Goal: Transaction & Acquisition: Purchase product/service

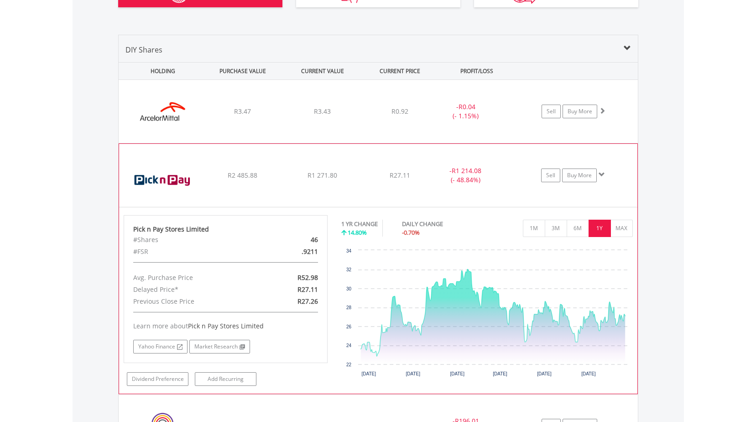
scroll to position [88, 173]
click at [324, 143] on div "﻿ Pick n Pay Stores Limited R2 485.88 R1 271.80 R27.11 - R1 214.08 (- 48.84%) S…" at bounding box center [378, 111] width 519 height 63
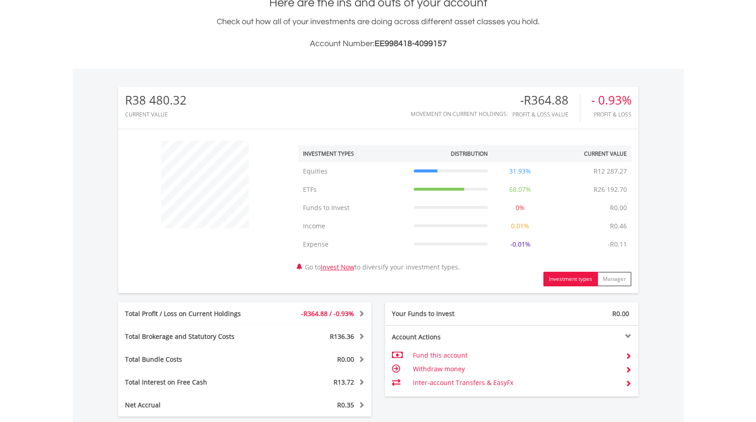
scroll to position [295, 0]
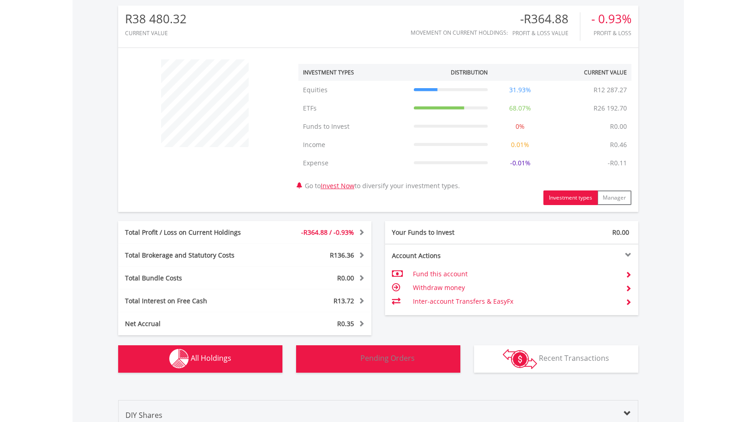
click at [394, 364] on button "Pending Orders Pending Orders" at bounding box center [378, 358] width 164 height 27
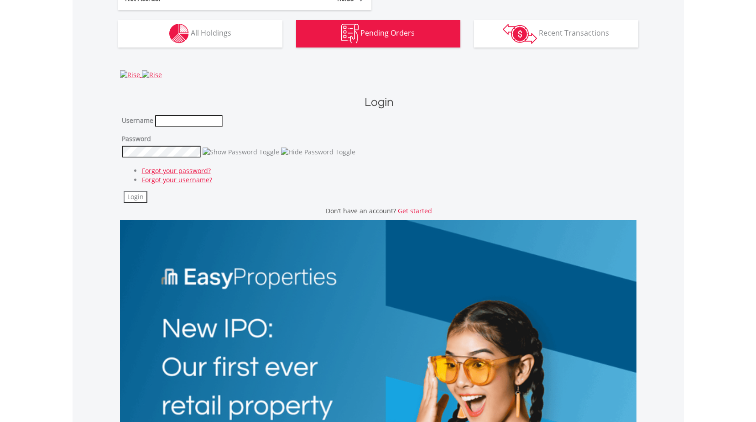
scroll to position [507, 0]
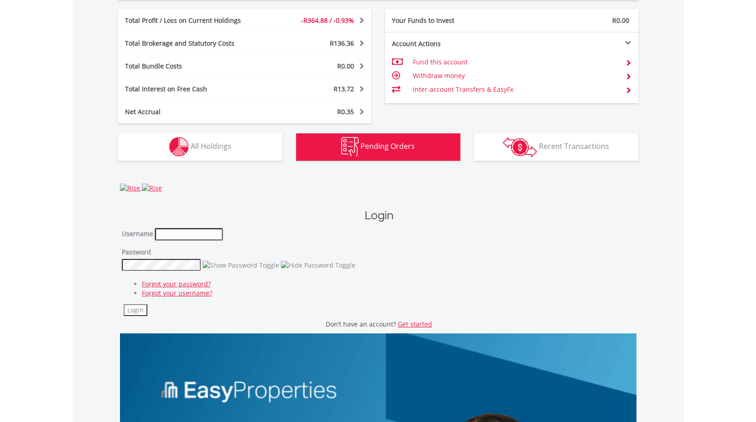
click at [168, 235] on input "text" at bounding box center [189, 234] width 68 height 12
type input "********"
click at [124, 304] on button "Login" at bounding box center [136, 310] width 24 height 12
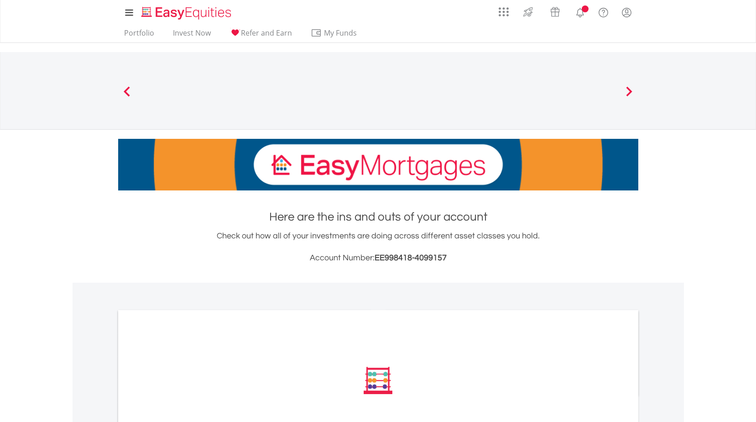
scroll to position [113, 0]
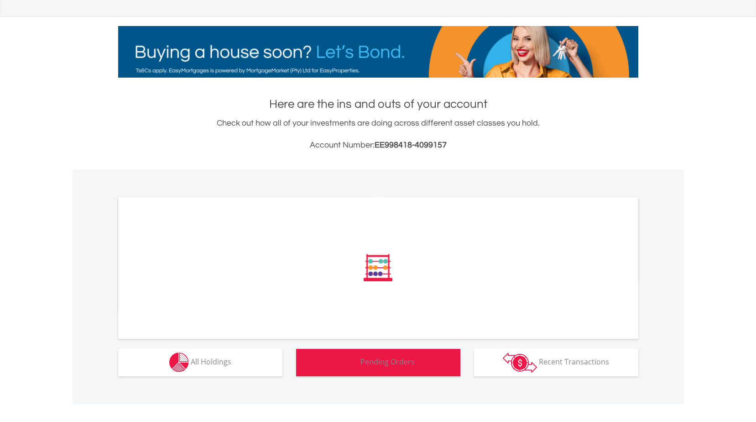
click at [392, 365] on span "Pending Orders" at bounding box center [387, 361] width 54 height 10
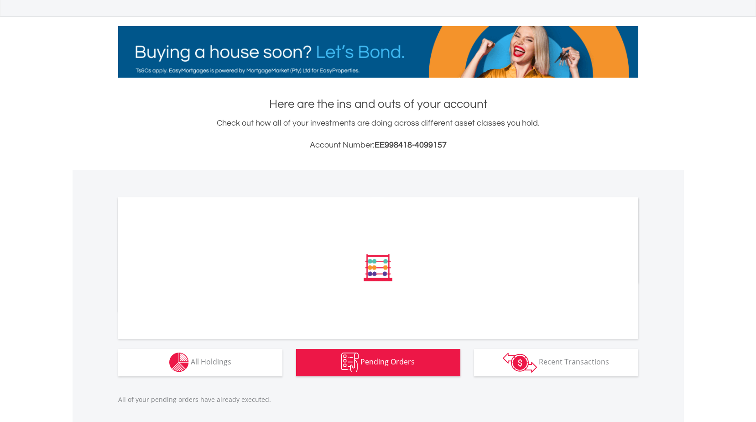
scroll to position [145, 0]
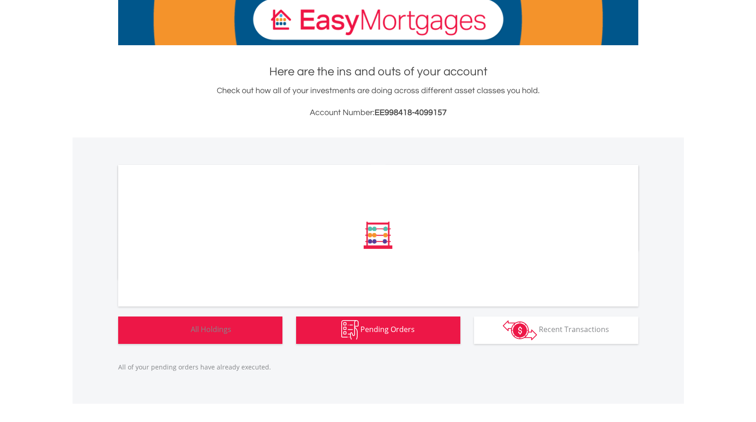
click at [226, 325] on span "All Holdings" at bounding box center [211, 329] width 41 height 10
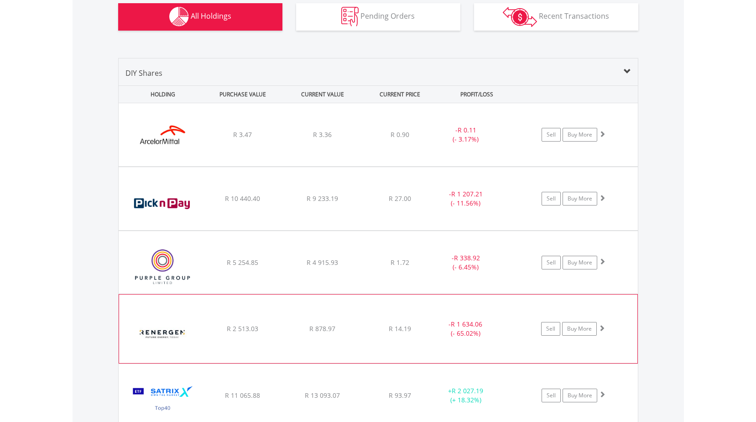
scroll to position [464, 0]
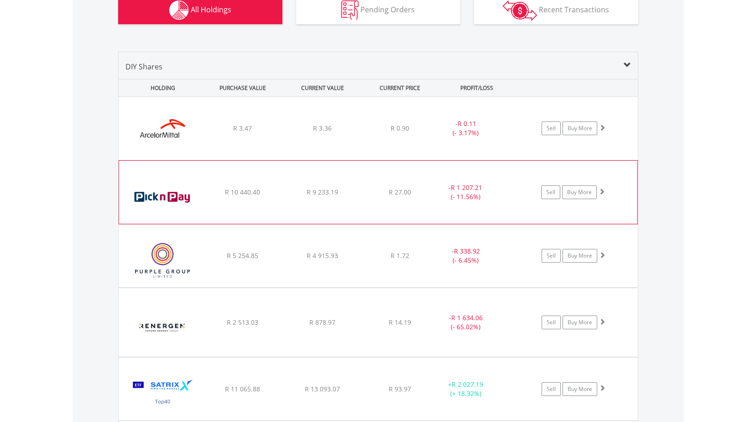
click at [445, 160] on div "﻿ Pick n Pay Stores Limited R 10 440.40 R 9 233.19 R 27.00 - R 1 207.21 (- 11.5…" at bounding box center [378, 128] width 519 height 63
click at [599, 192] on span at bounding box center [602, 191] width 6 height 6
click at [599, 191] on span at bounding box center [602, 191] width 6 height 6
click at [273, 160] on div "﻿ Pick n Pay Stores Limited R 10 440.40 R 9 233.19 R 27.00 - R 1 207.21 (- 11.5…" at bounding box center [378, 128] width 519 height 63
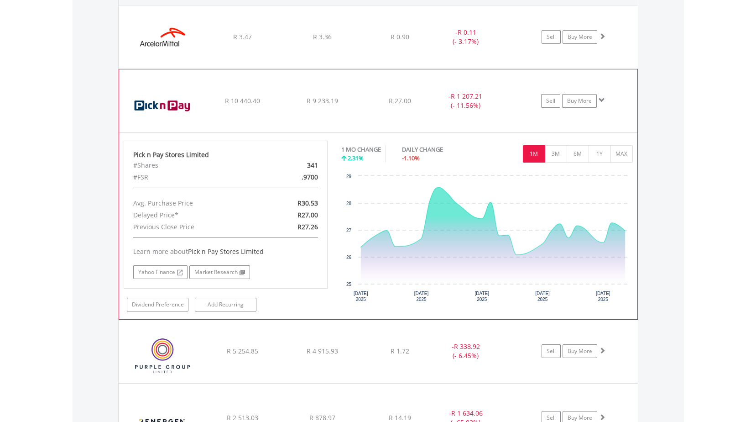
scroll to position [88, 173]
click at [183, 101] on img at bounding box center [163, 105] width 78 height 49
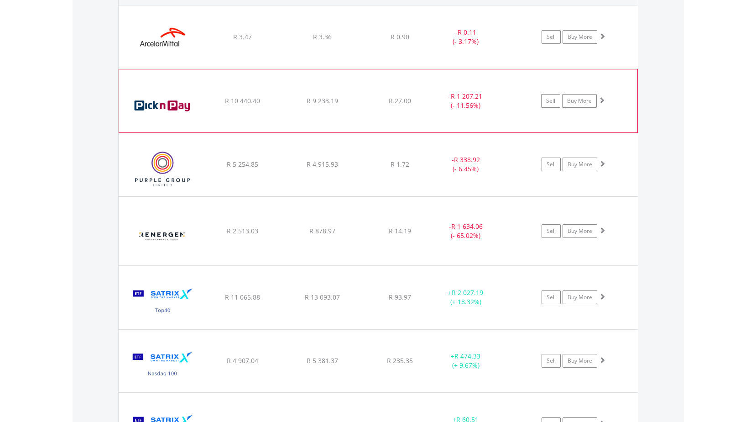
click at [370, 68] on div "﻿ Pick n Pay Stores Limited R 10 440.40 R 9 233.19 R 27.00 - R 1 207.21 (- 11.5…" at bounding box center [378, 36] width 519 height 63
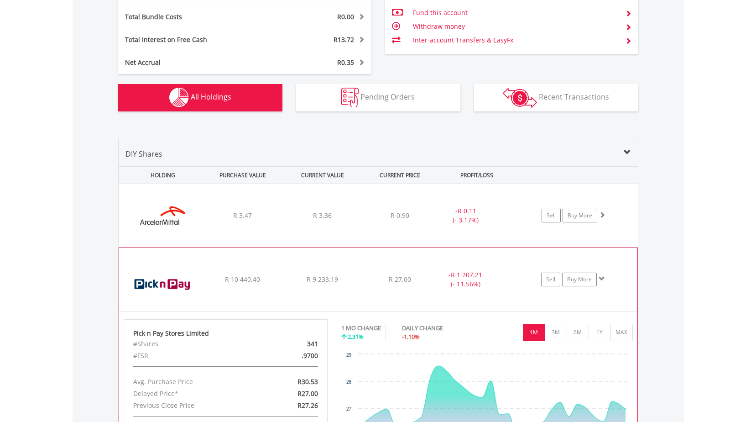
scroll to position [593, 0]
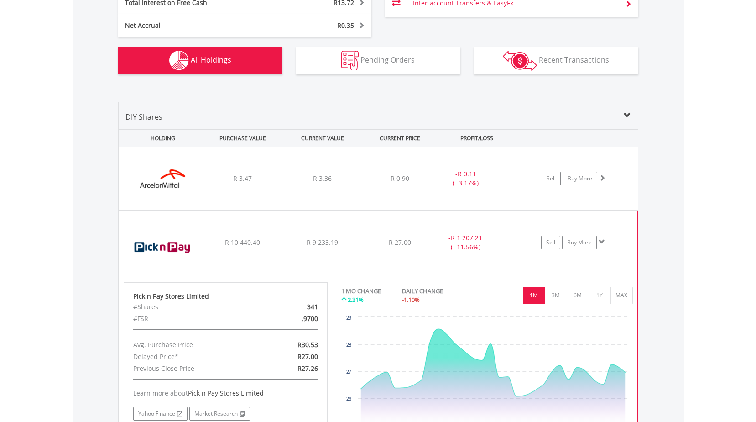
click at [401, 210] on div "﻿ Pick n Pay Stores Limited R 10 440.40 R 9 233.19 R 27.00 - R 1 207.21 (- 11.5…" at bounding box center [378, 178] width 519 height 63
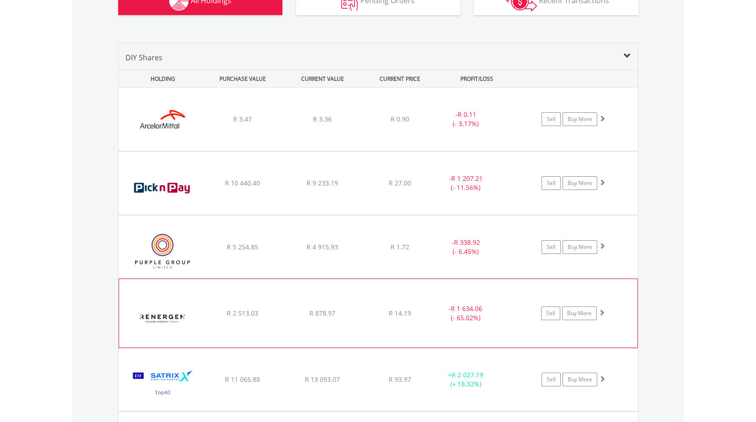
scroll to position [639, 0]
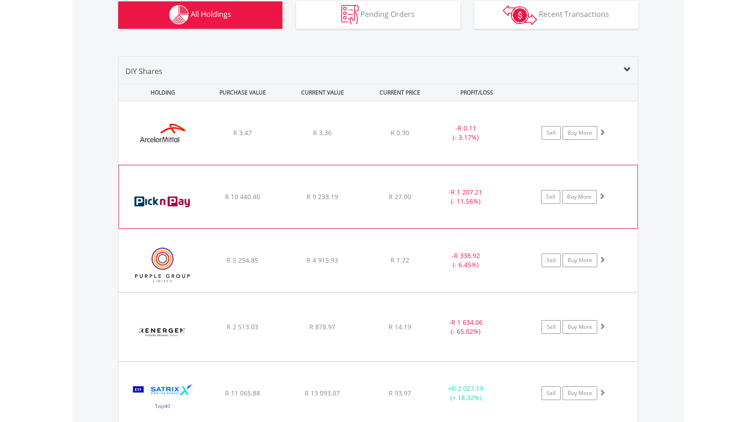
click at [476, 132] on span "R 1 207.21" at bounding box center [467, 128] width 19 height 9
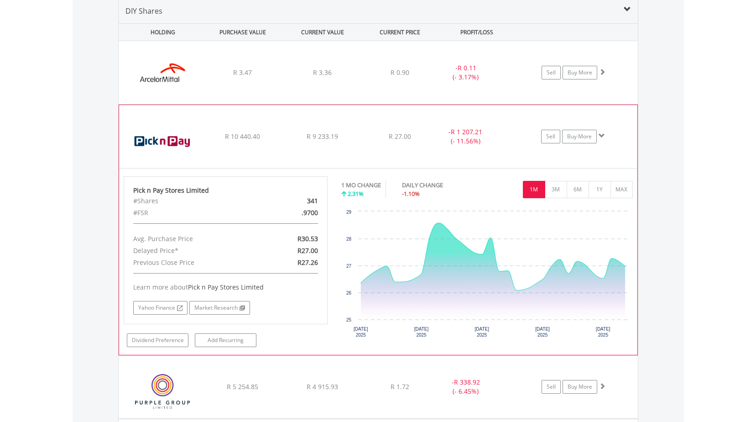
scroll to position [730, 0]
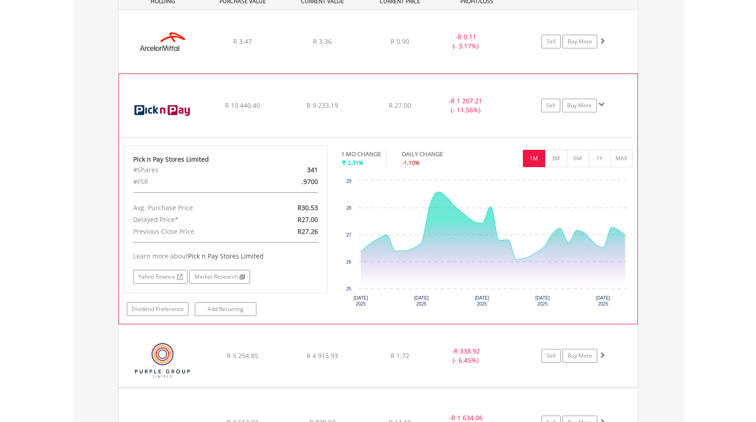
click at [602, 105] on span at bounding box center [602, 104] width 6 height 6
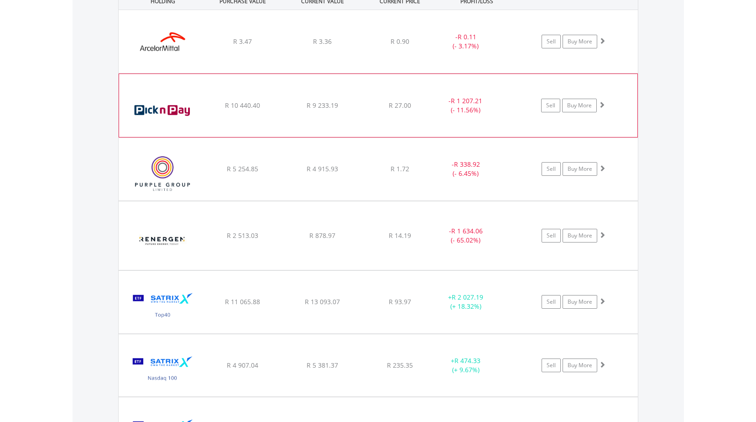
click at [602, 105] on span at bounding box center [602, 104] width 6 height 6
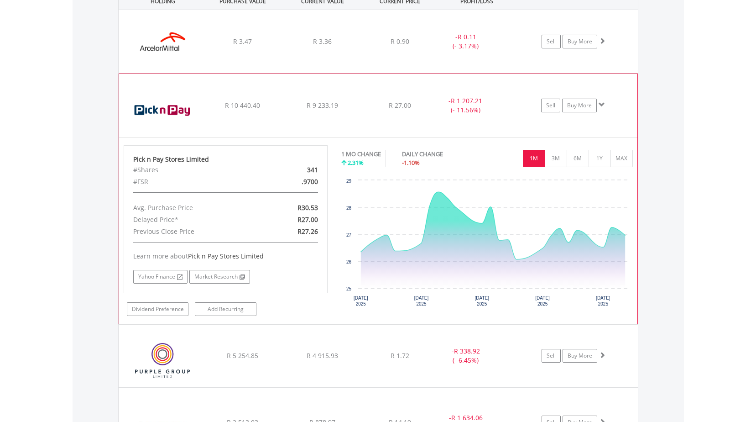
click at [293, 46] on div "R 9 233.19" at bounding box center [322, 41] width 78 height 9
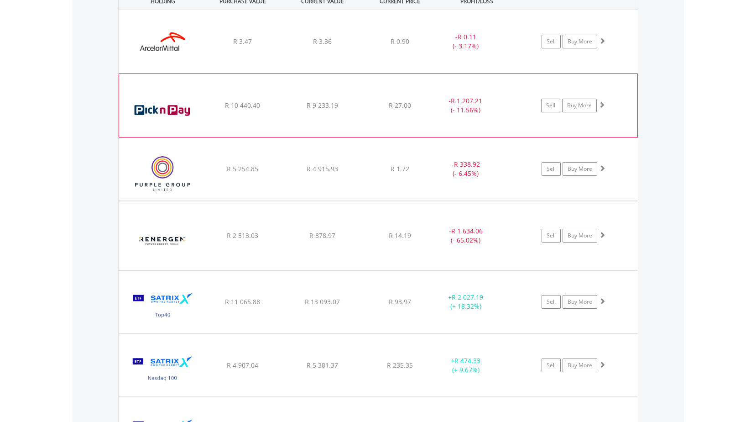
click at [345, 46] on div "R 9 233.19" at bounding box center [322, 41] width 78 height 9
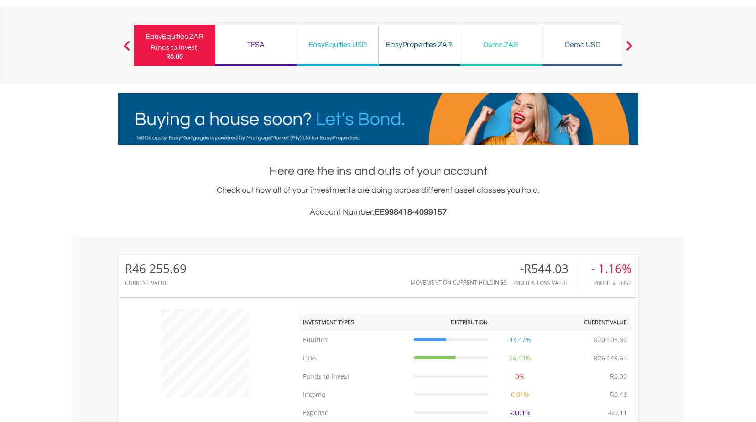
scroll to position [0, 0]
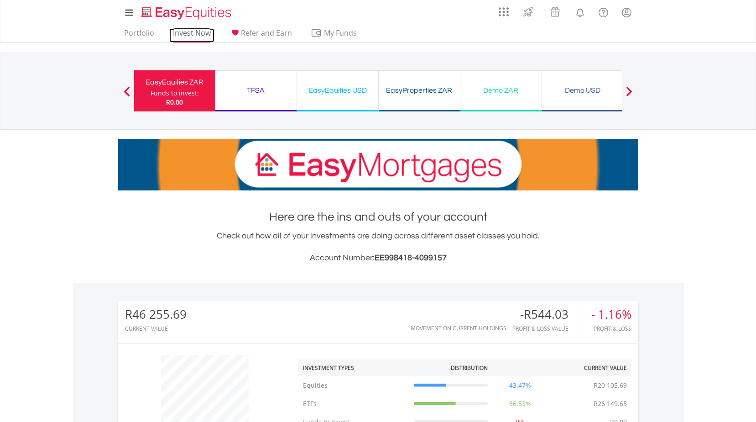
click at [191, 32] on link "Invest Now" at bounding box center [191, 35] width 45 height 14
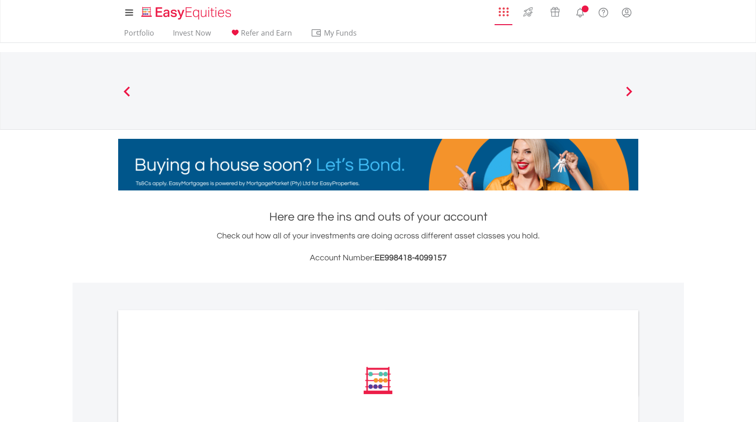
click at [499, 12] on img "AppsGrid" at bounding box center [504, 12] width 10 height 10
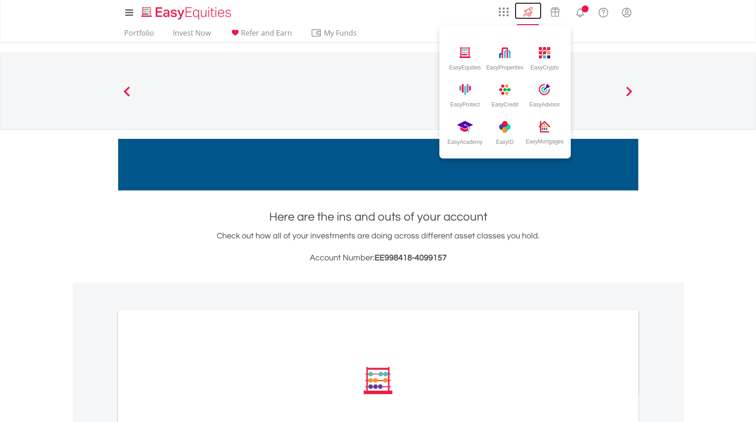
click at [527, 11] on img at bounding box center [528, 12] width 15 height 15
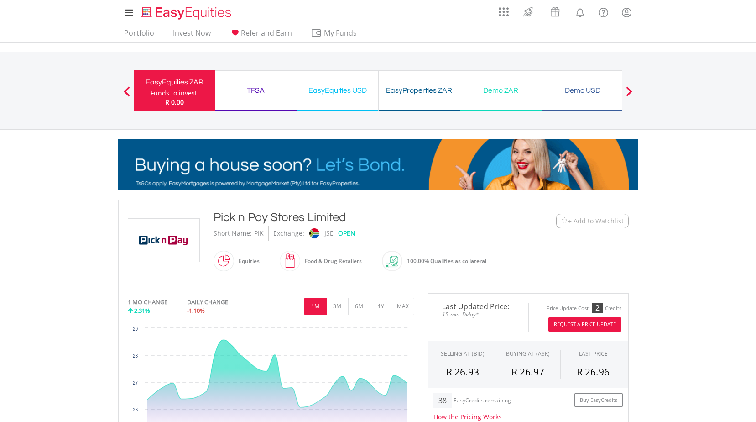
click at [594, 223] on span "+ Add to Watchlist" at bounding box center [596, 220] width 56 height 9
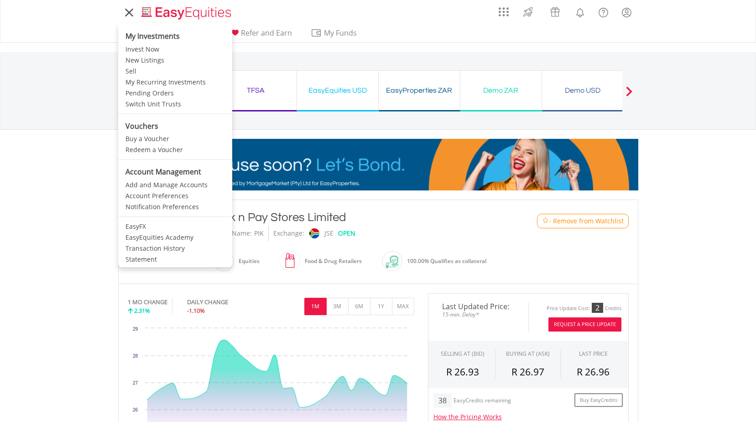
click at [125, 11] on icon at bounding box center [129, 12] width 13 height 11
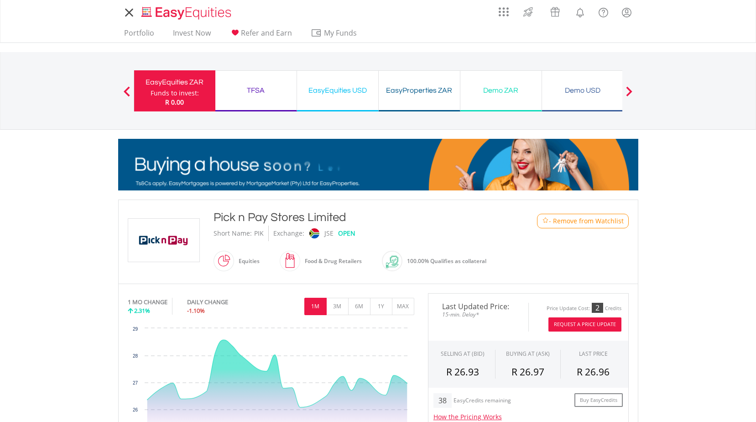
click at [125, 11] on icon at bounding box center [129, 12] width 13 height 11
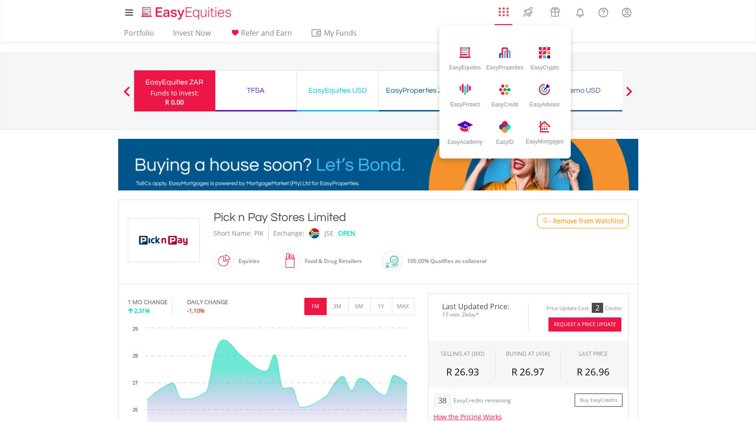
click at [500, 14] on img "AppsGrid" at bounding box center [504, 12] width 10 height 10
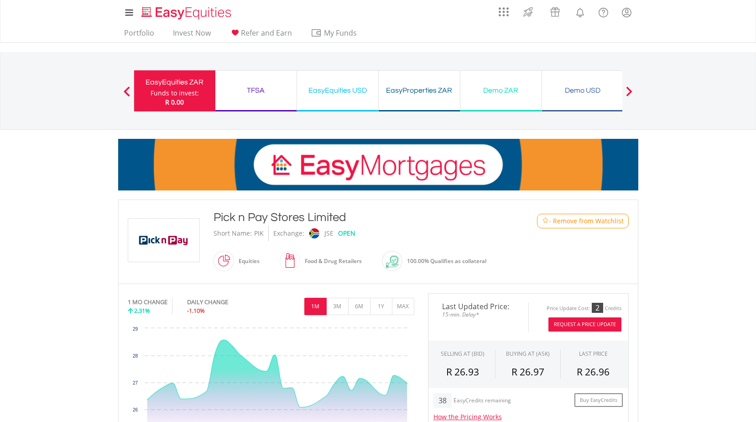
click at [156, 86] on div "EasyEquities ZAR" at bounding box center [175, 82] width 70 height 13
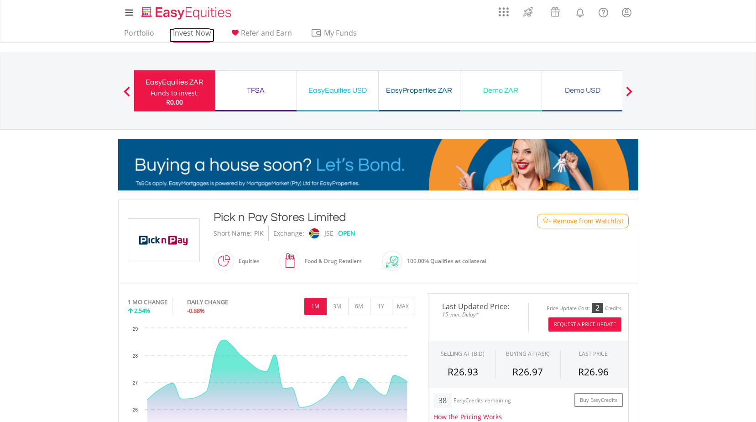
click at [193, 31] on link "Invest Now" at bounding box center [191, 35] width 45 height 14
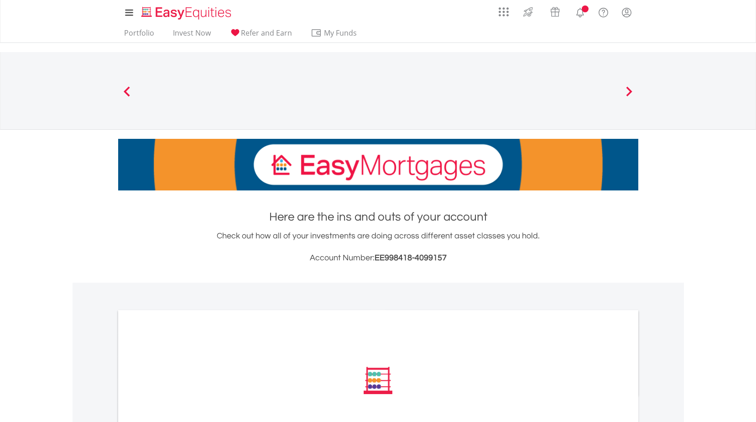
scroll to position [113, 0]
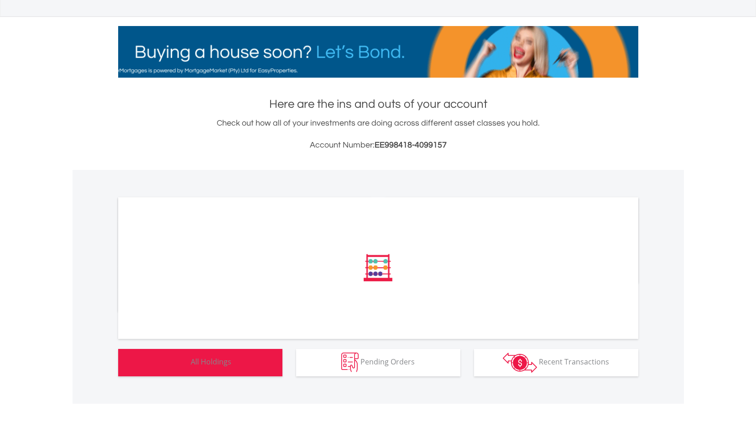
click at [280, 365] on button "Holdings All Holdings" at bounding box center [200, 362] width 164 height 27
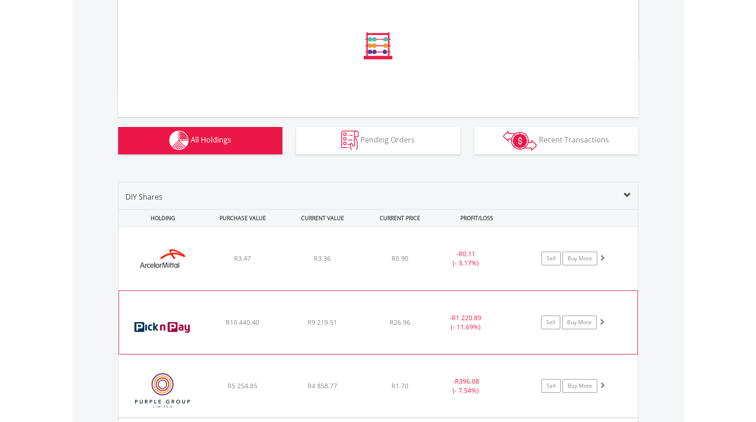
scroll to position [350, 0]
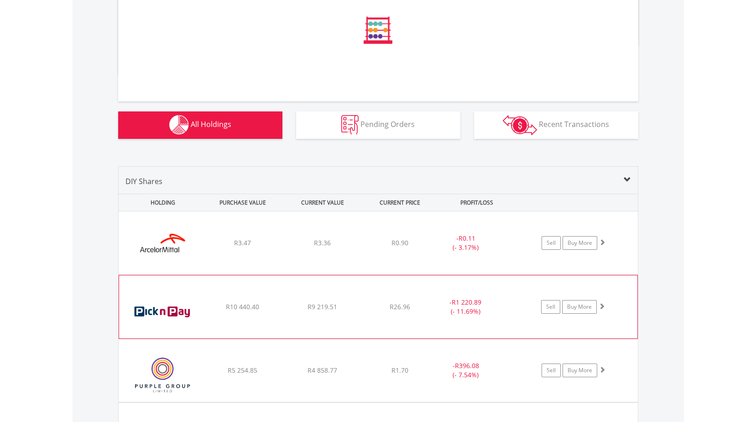
click at [295, 247] on div "R9 219.51" at bounding box center [322, 242] width 78 height 9
click at [601, 305] on span at bounding box center [602, 305] width 6 height 6
click at [260, 274] on div "﻿ Pick n Pay Stores Limited R10 440.40 R9 219.51 R26.96 - R1 220.89 (- 11.69%) …" at bounding box center [378, 242] width 519 height 63
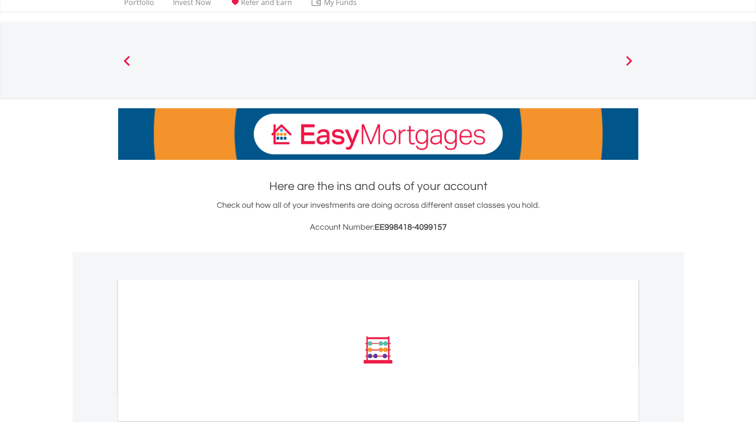
scroll to position [259, 0]
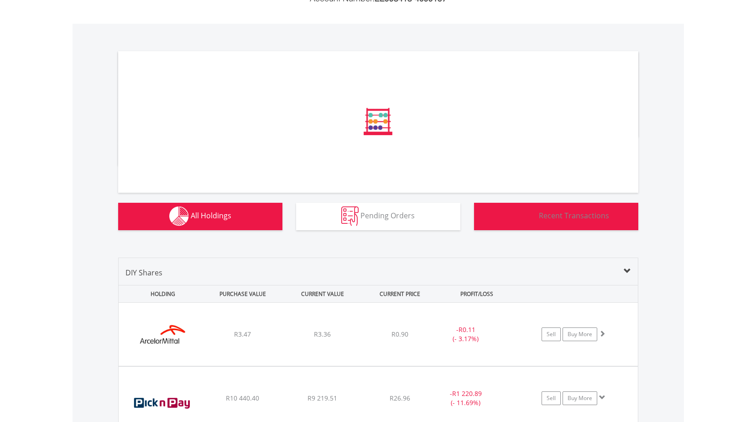
click at [548, 221] on button "Transactions Recent Transactions" at bounding box center [556, 216] width 164 height 27
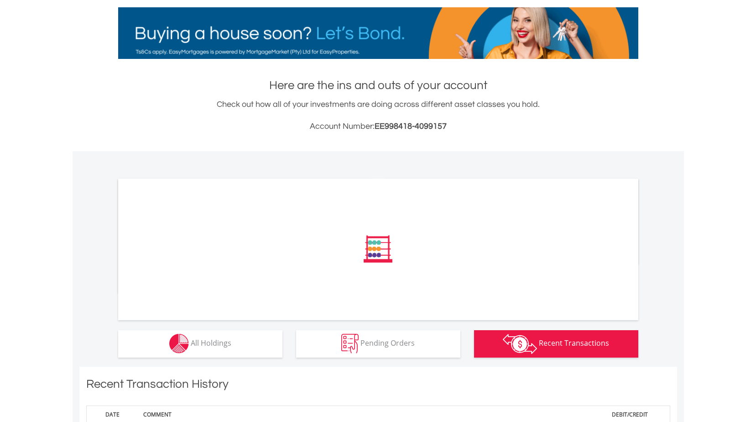
scroll to position [0, 0]
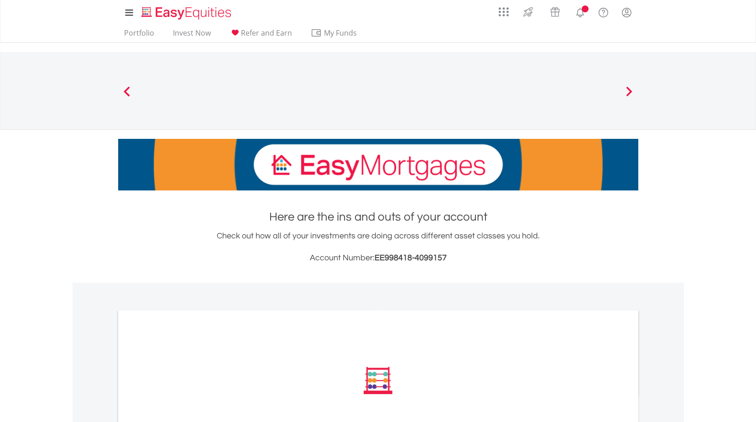
click at [129, 13] on icon at bounding box center [128, 12] width 7 height 7
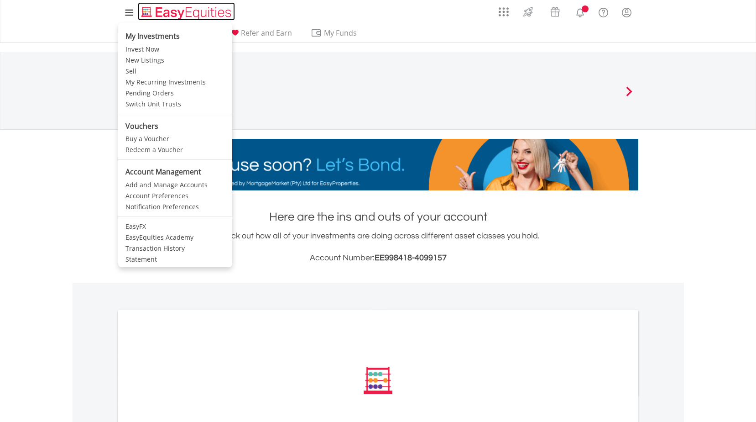
click at [170, 15] on img "Home page" at bounding box center [187, 12] width 95 height 15
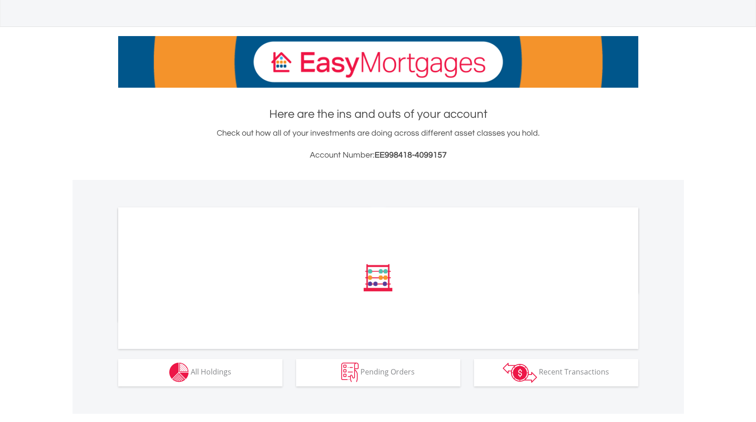
scroll to position [113, 0]
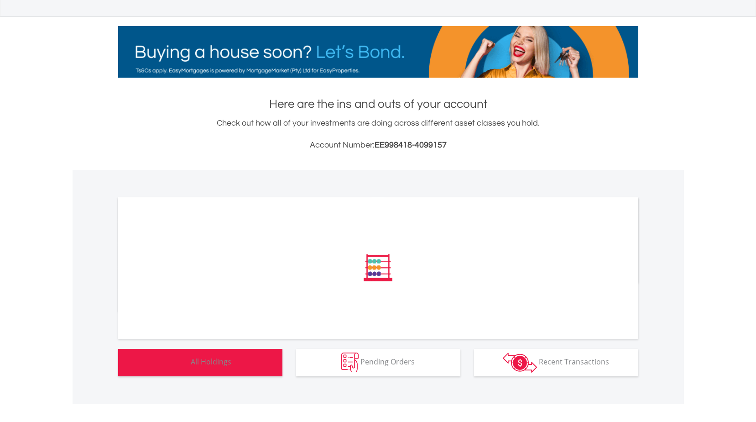
click at [244, 363] on button "Holdings All Holdings" at bounding box center [200, 362] width 164 height 27
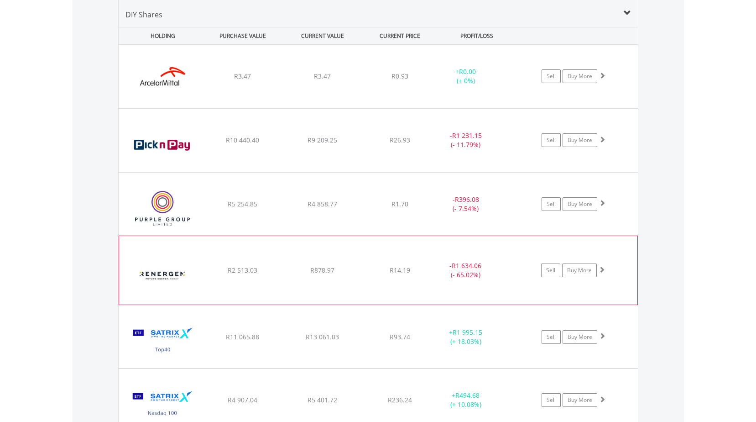
scroll to position [532, 0]
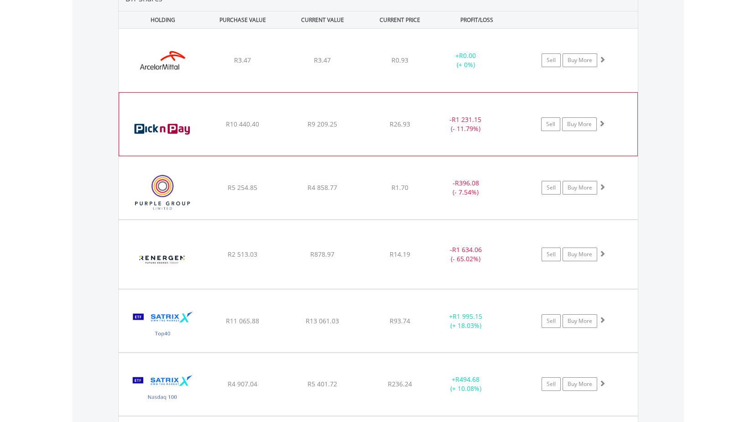
click at [360, 92] on div "﻿ Pick n Pay Stores Limited R10 440.40 R9 209.25 R26.93 - R1 231.15 (- 11.79%) …" at bounding box center [378, 60] width 519 height 63
click at [550, 126] on link "Sell" at bounding box center [550, 124] width 19 height 14
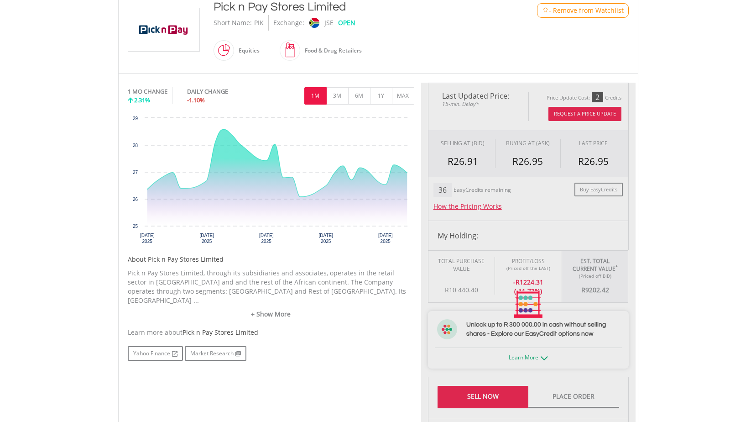
scroll to position [274, 0]
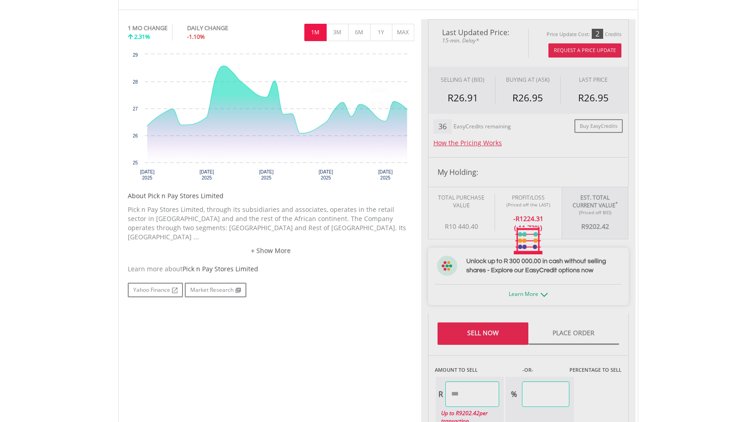
type input "*******"
type input "******"
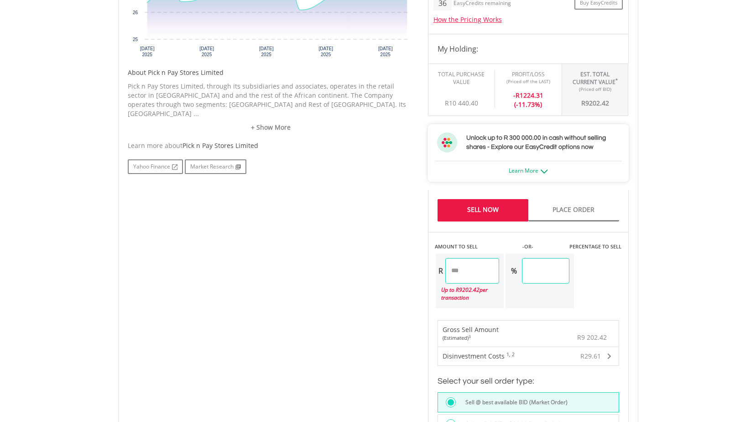
scroll to position [411, 0]
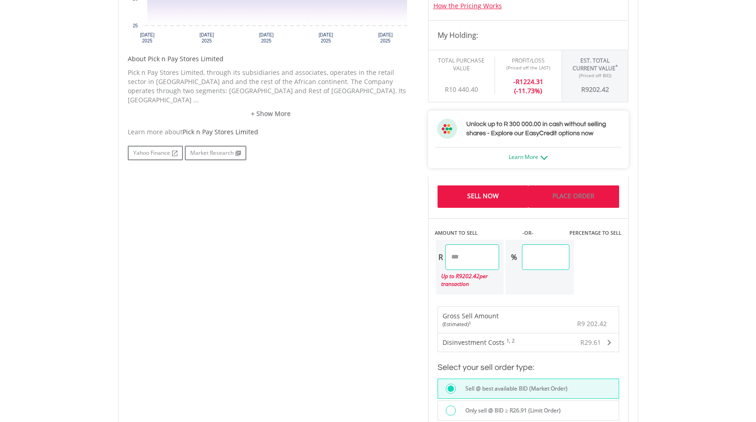
click at [576, 200] on link "Place Order" at bounding box center [573, 196] width 91 height 22
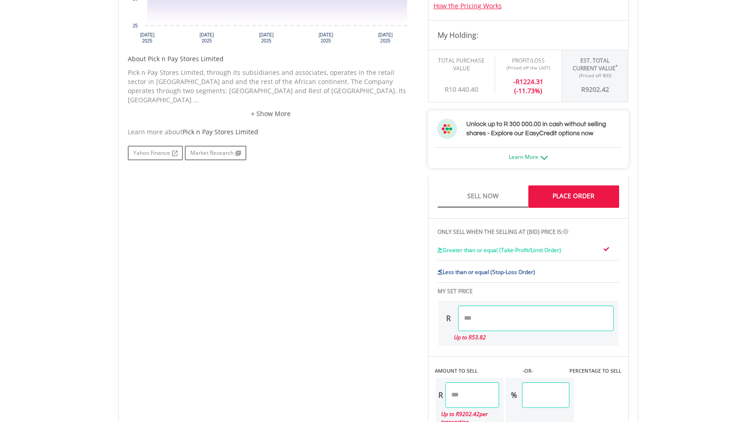
click at [475, 322] on input "number" at bounding box center [536, 318] width 156 height 26
type input "*****"
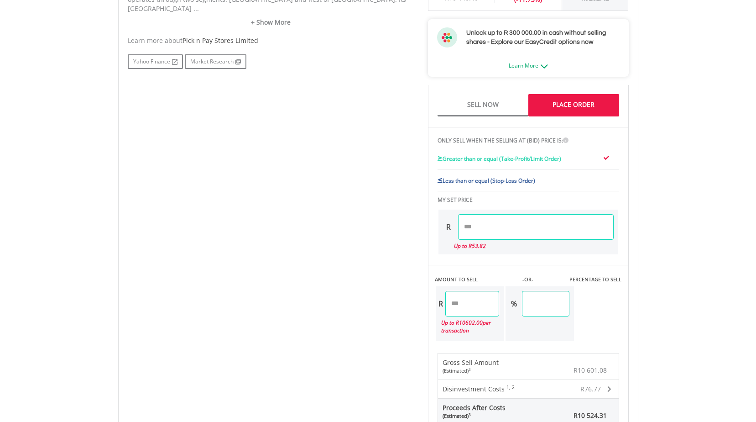
scroll to position [547, 0]
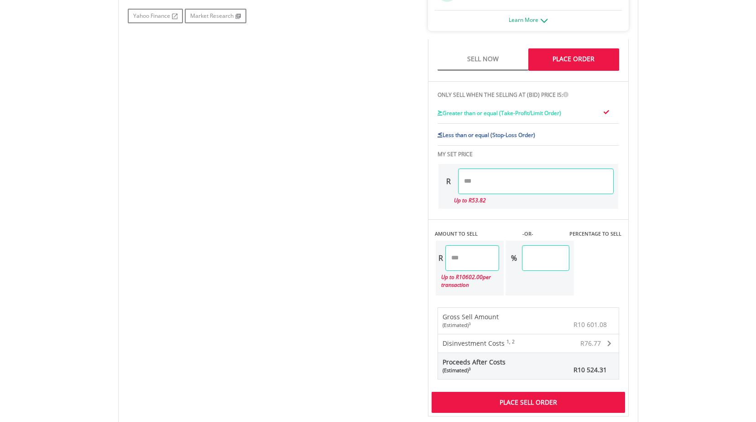
drag, startPoint x: 490, startPoint y: 261, endPoint x: 449, endPoint y: 261, distance: 40.2
click at [449, 261] on input "********" at bounding box center [472, 258] width 54 height 26
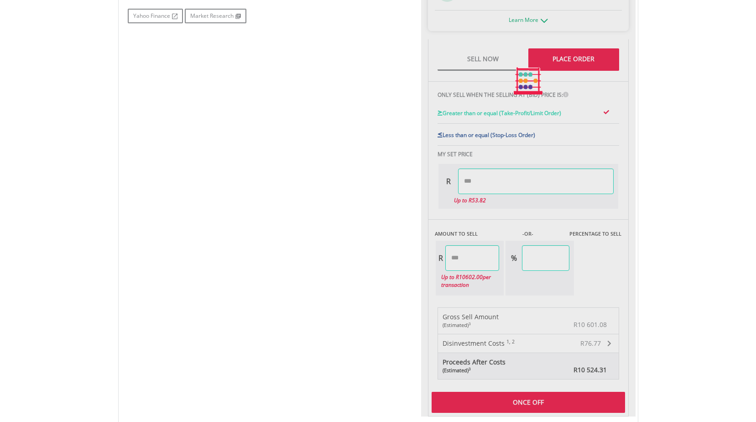
type input "*******"
type input "*****"
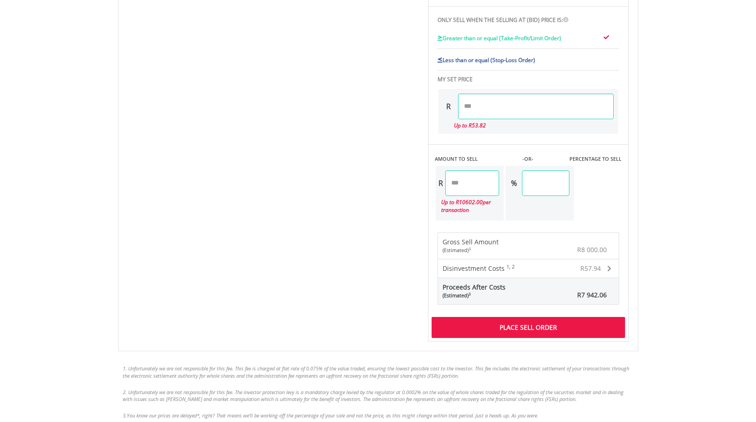
scroll to position [639, 0]
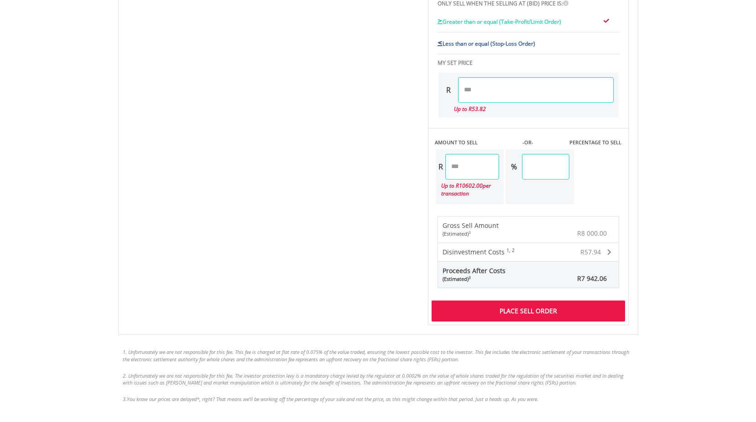
drag, startPoint x: 480, startPoint y: 167, endPoint x: 459, endPoint y: 166, distance: 21.0
click at [459, 166] on input "*******" at bounding box center [472, 167] width 54 height 26
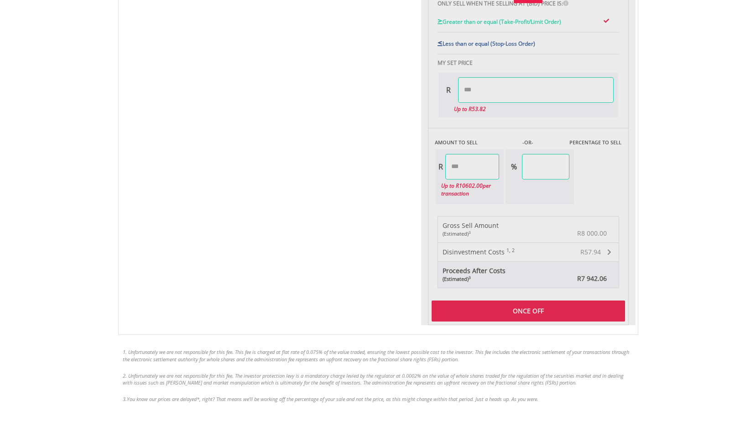
type input "*******"
type input "*****"
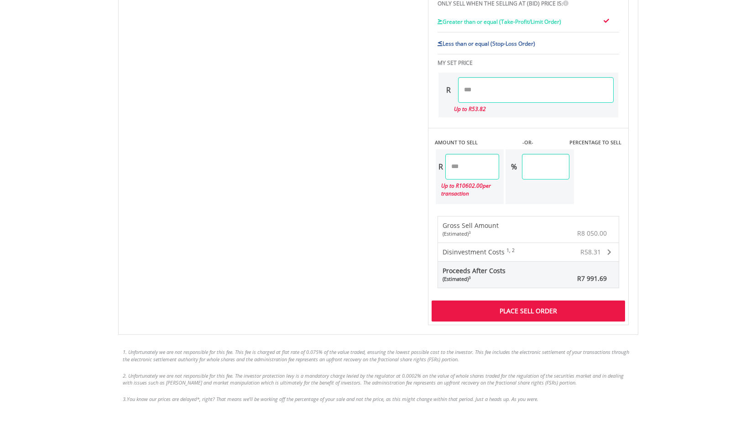
click at [466, 164] on input "*******" at bounding box center [472, 167] width 54 height 26
type input "*******"
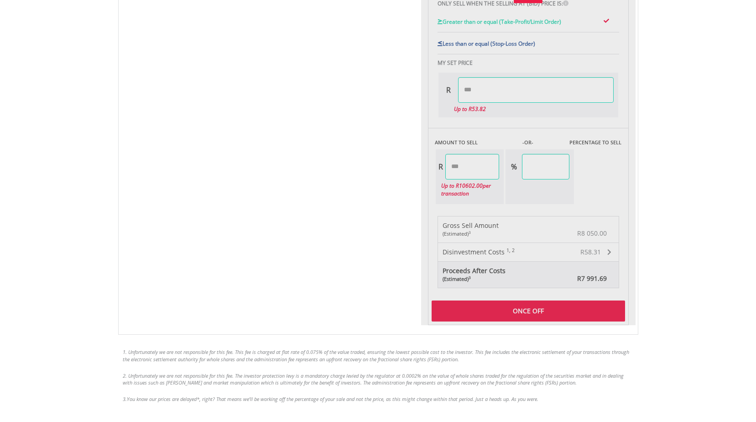
type input "*****"
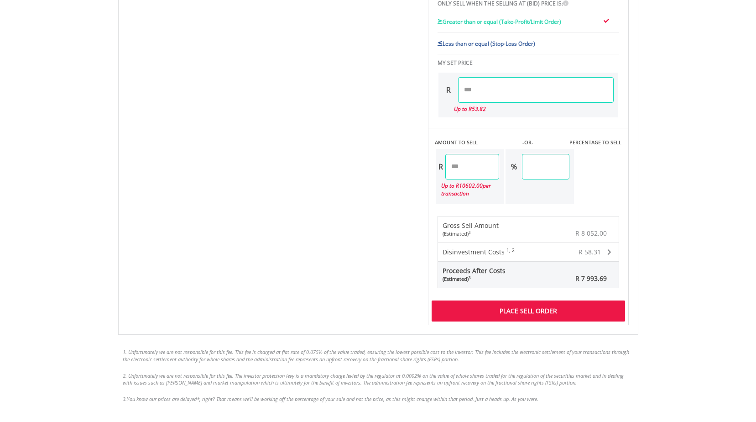
click at [463, 165] on input "*******" at bounding box center [472, 167] width 54 height 26
type input "*******"
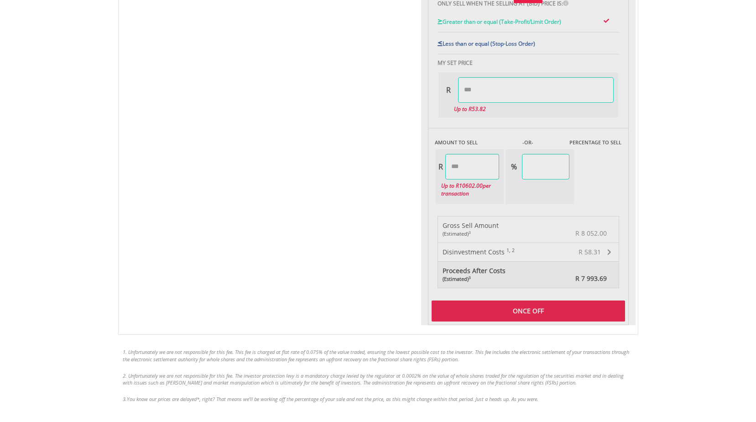
type input "*****"
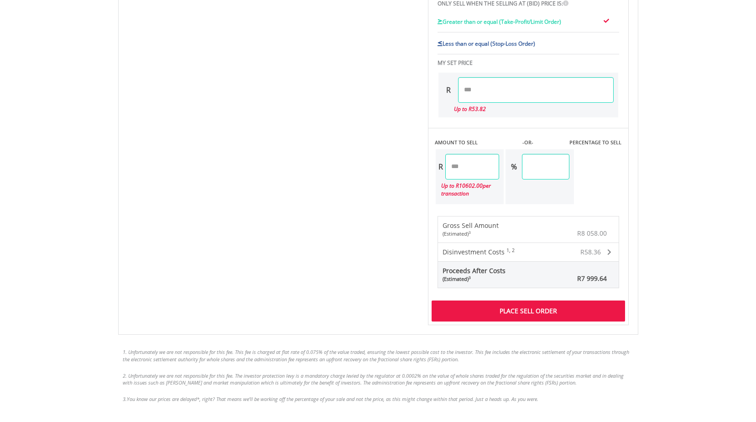
click at [464, 165] on input "*******" at bounding box center [472, 167] width 54 height 26
type input "*******"
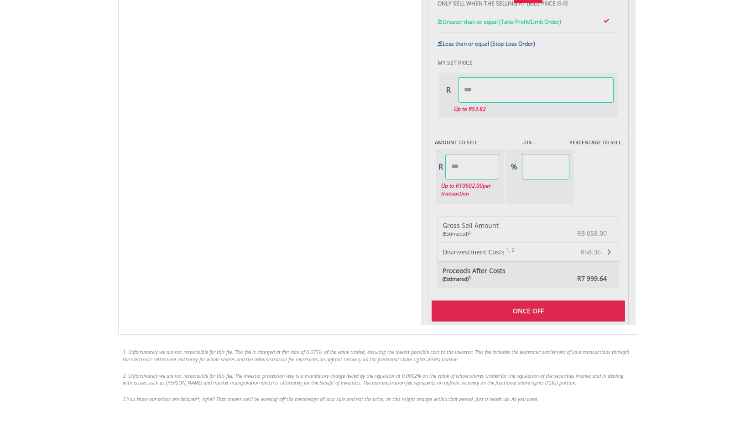
type input "*****"
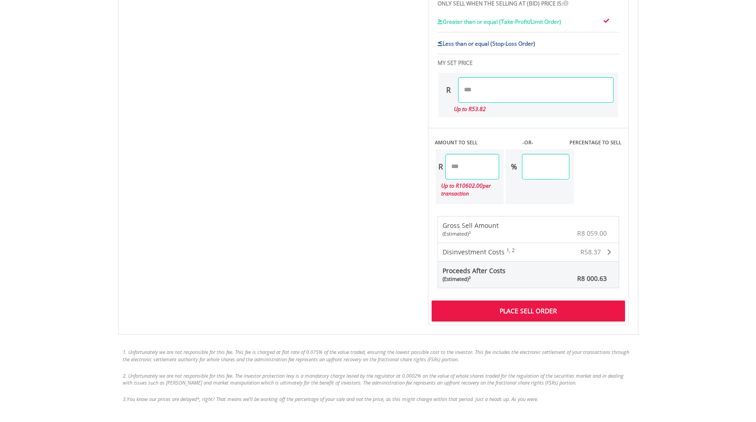
click at [474, 167] on input "*******" at bounding box center [472, 167] width 54 height 26
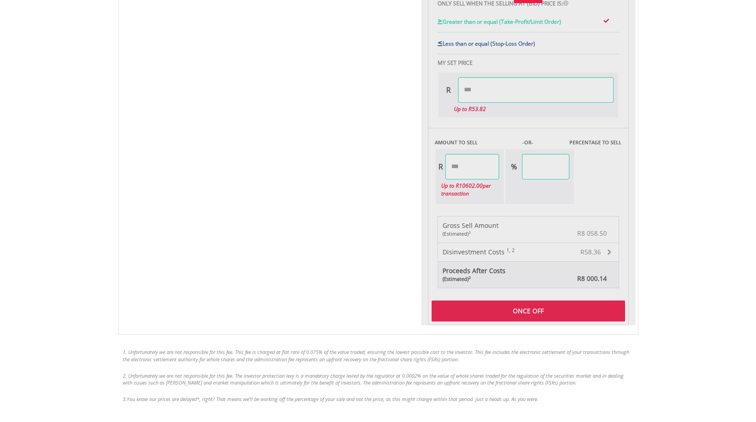
type input "*******"
type input "*****"
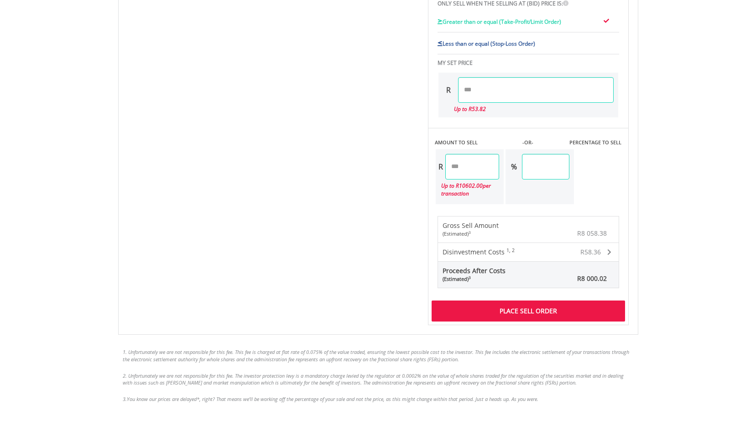
type input "*******"
click at [539, 309] on div "Place Sell Order" at bounding box center [528, 310] width 193 height 21
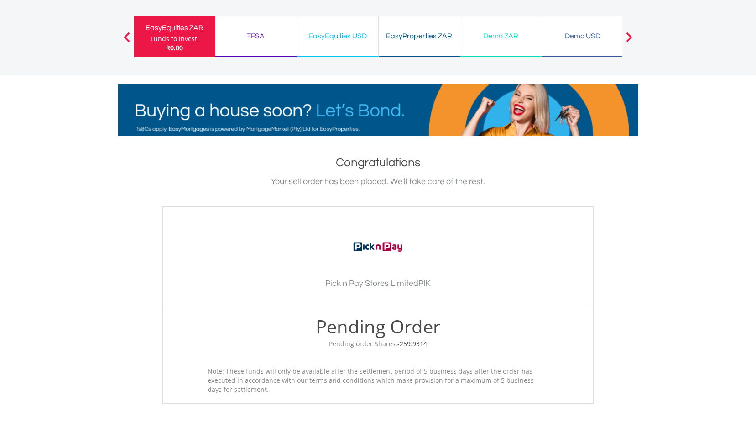
scroll to position [182, 0]
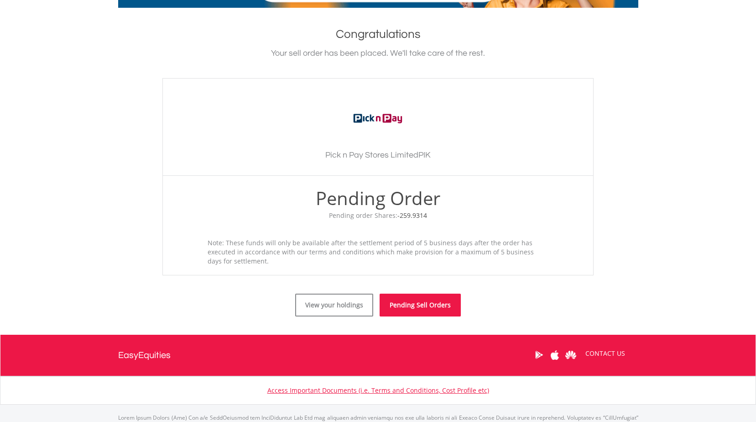
click at [413, 310] on link "Pending Sell Orders" at bounding box center [420, 304] width 81 height 23
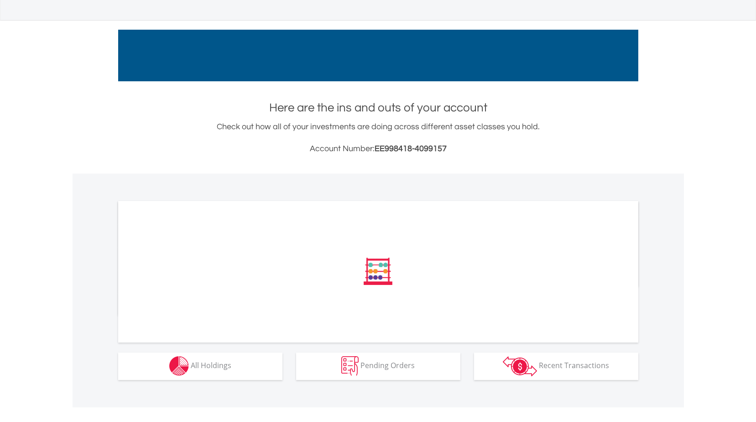
scroll to position [113, 0]
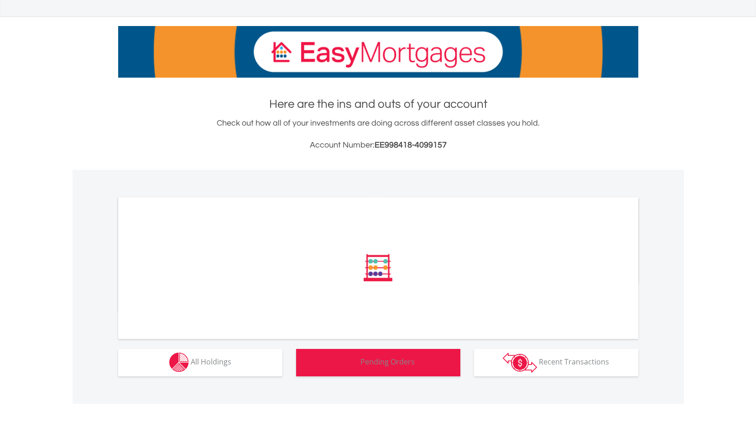
click at [384, 365] on span "Pending Orders" at bounding box center [387, 361] width 54 height 10
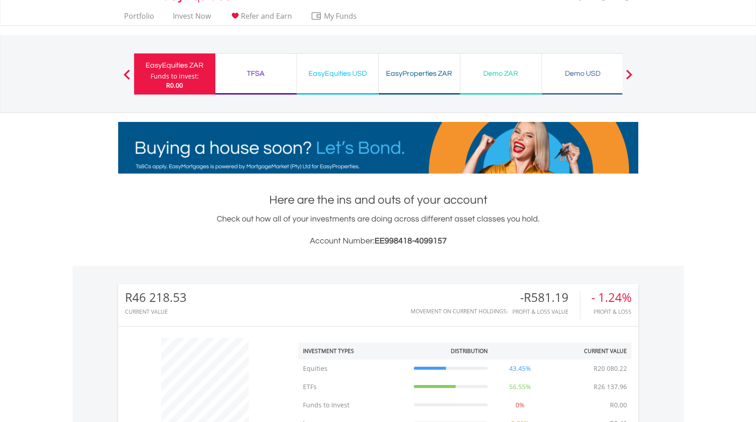
scroll to position [0, 0]
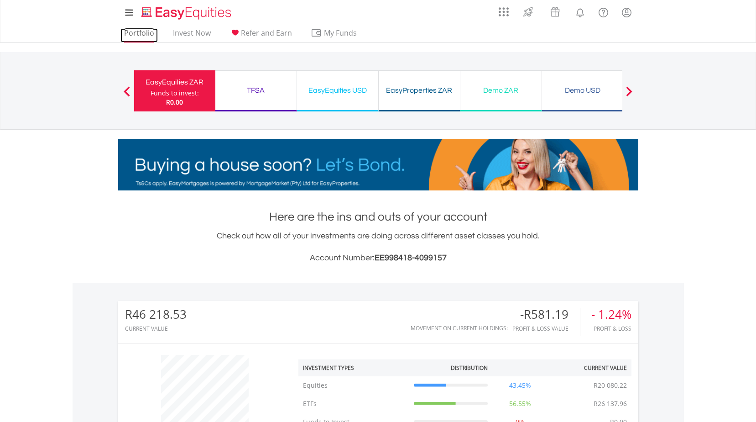
click at [144, 37] on link "Portfolio" at bounding box center [138, 35] width 37 height 14
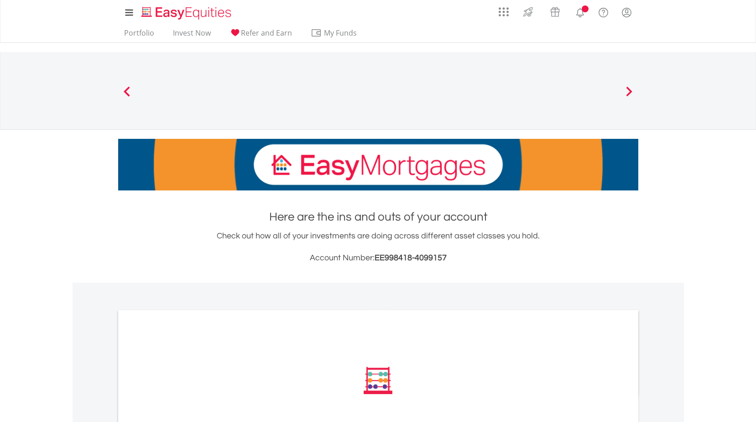
scroll to position [113, 0]
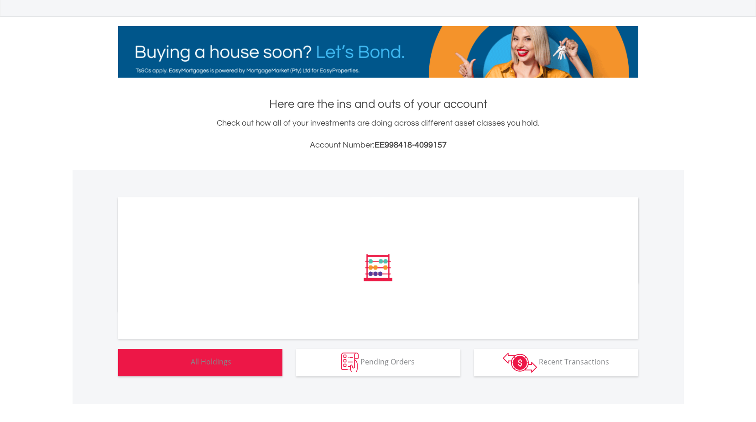
click at [214, 366] on span "All Holdings" at bounding box center [211, 361] width 41 height 10
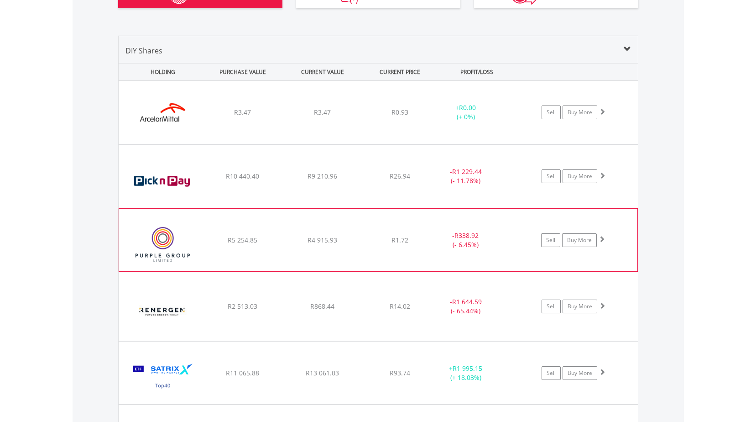
scroll to position [523, 0]
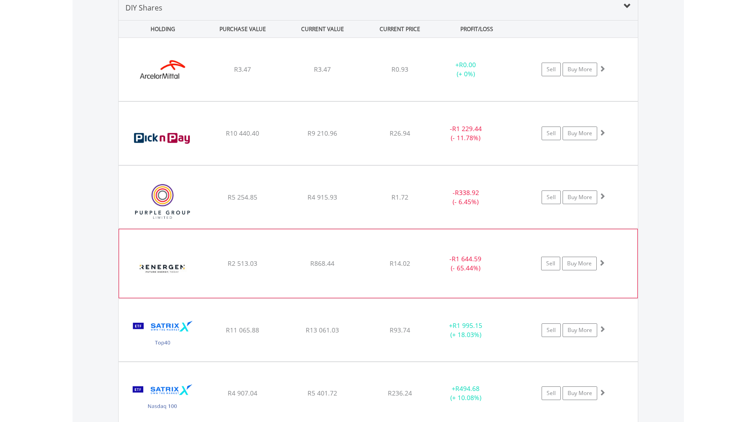
click at [382, 101] on div "﻿ Renergen Limited R2 513.03 R868.44 R14.02 - R1 644.59 (- 65.44%) Sell Buy More" at bounding box center [378, 69] width 519 height 63
click at [485, 101] on div "﻿ Renergen Limited R2 513.03 R868.44 R14.02 - R1 644.59 (- 65.44%) Sell Buy More" at bounding box center [378, 69] width 519 height 63
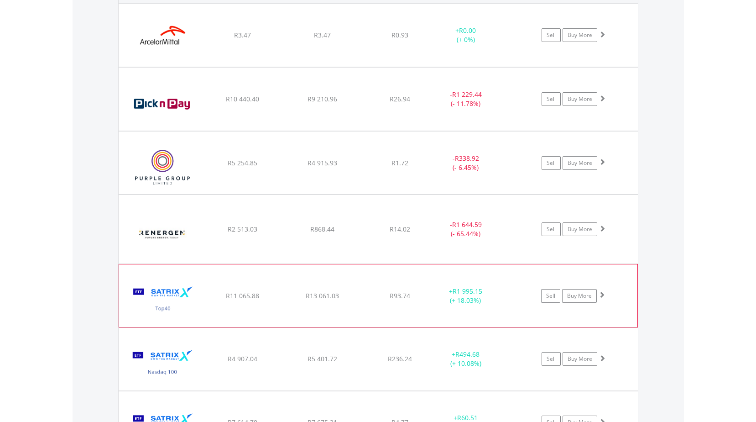
scroll to position [615, 0]
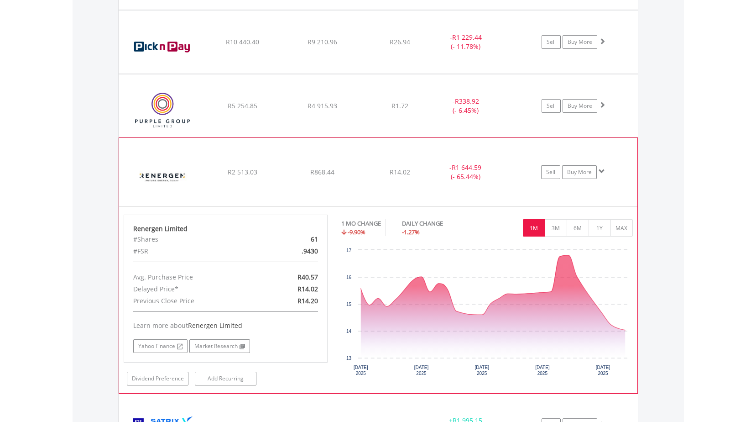
scroll to position [88, 173]
click at [577, 228] on button "6M" at bounding box center [578, 227] width 22 height 17
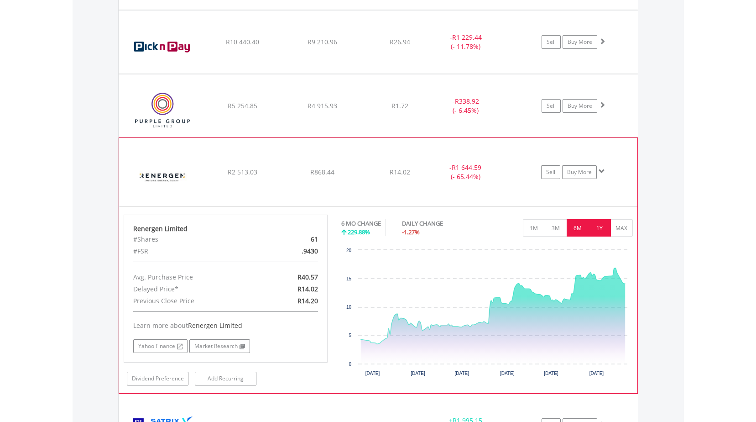
click at [594, 227] on button "1Y" at bounding box center [600, 227] width 22 height 17
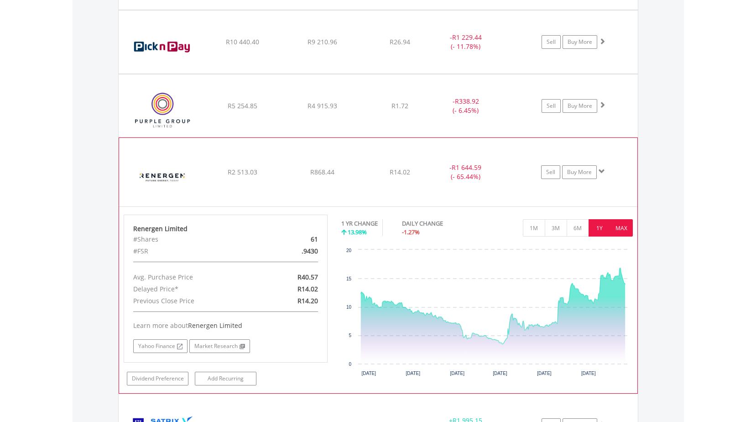
click at [618, 227] on button "MAX" at bounding box center [621, 227] width 22 height 17
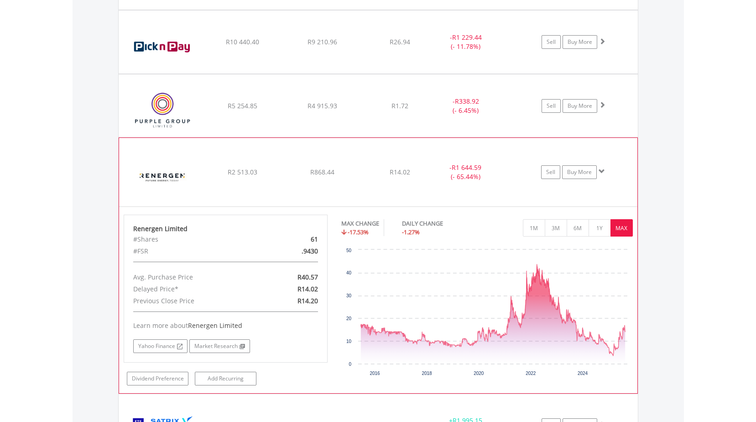
click at [602, 173] on span at bounding box center [602, 171] width 6 height 6
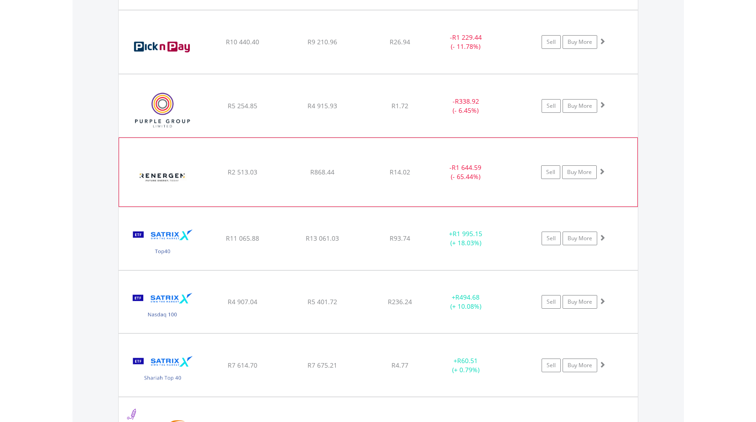
click at [603, 170] on span at bounding box center [602, 171] width 6 height 6
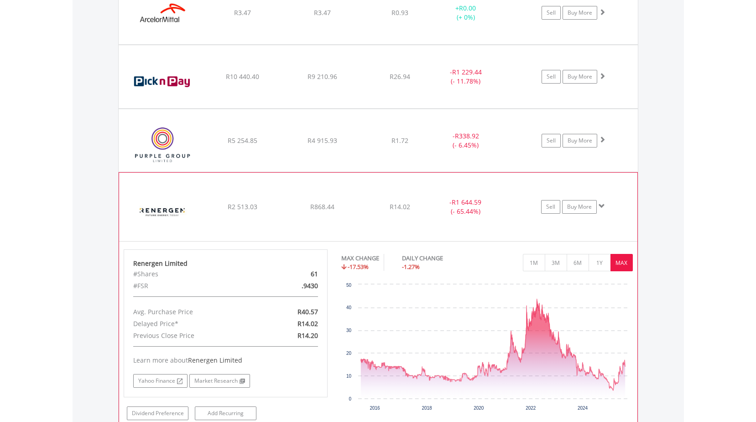
scroll to position [702, 0]
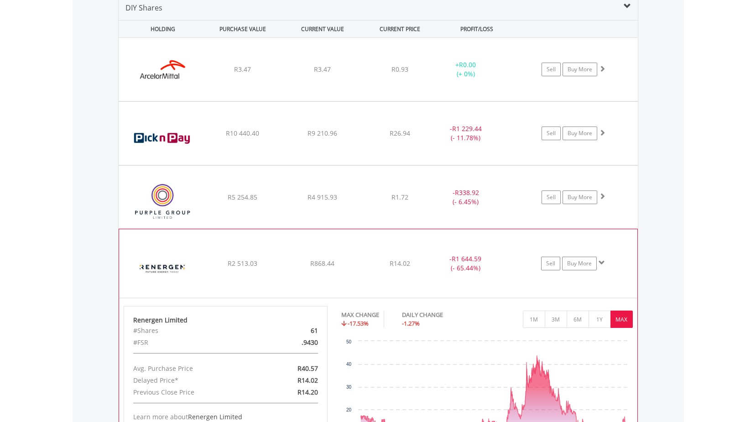
click at [599, 262] on span at bounding box center [602, 262] width 6 height 6
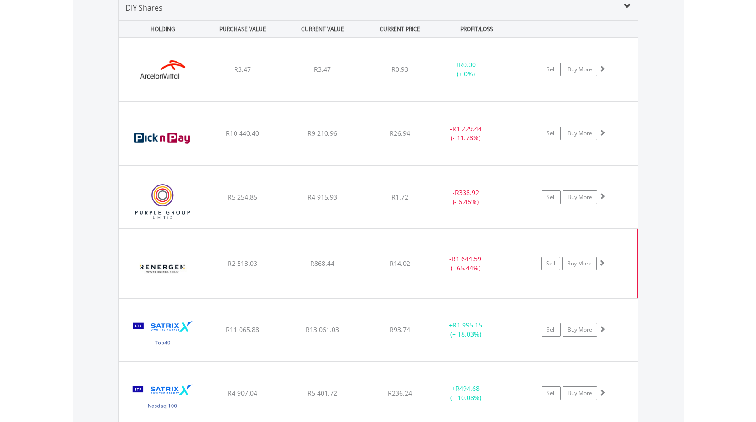
click at [605, 261] on span at bounding box center [602, 262] width 6 height 6
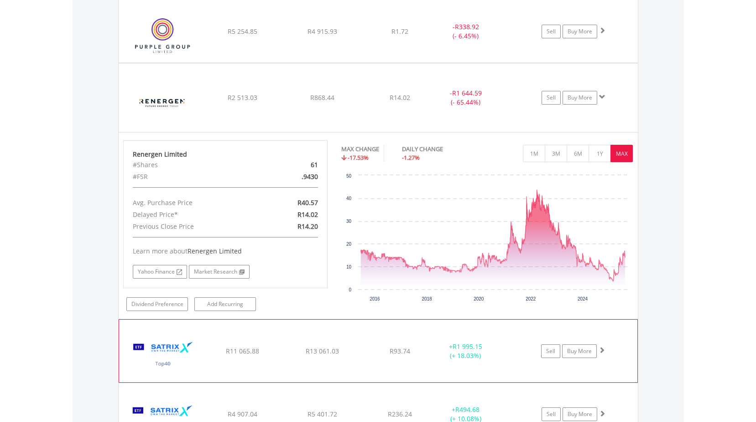
scroll to position [885, 0]
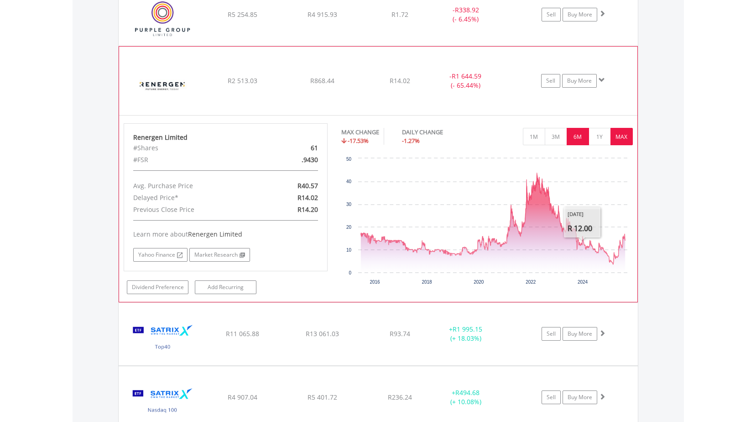
click at [573, 140] on button "6M" at bounding box center [578, 136] width 22 height 17
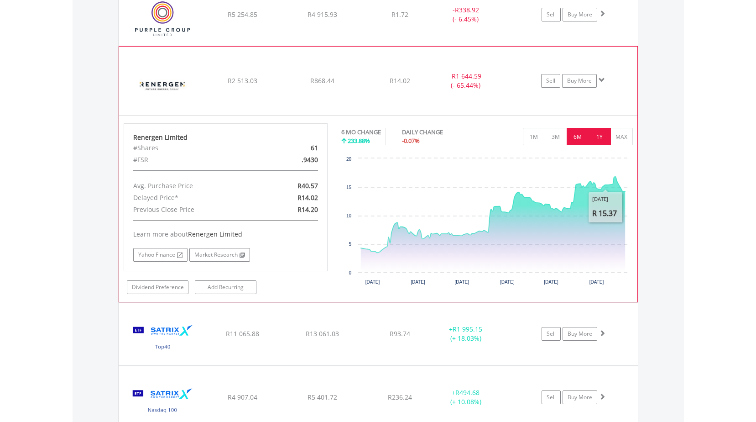
click at [600, 140] on button "1Y" at bounding box center [600, 136] width 22 height 17
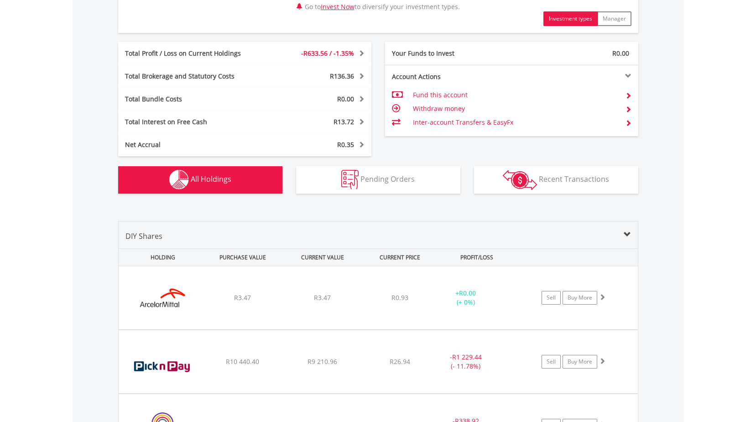
scroll to position [428, 0]
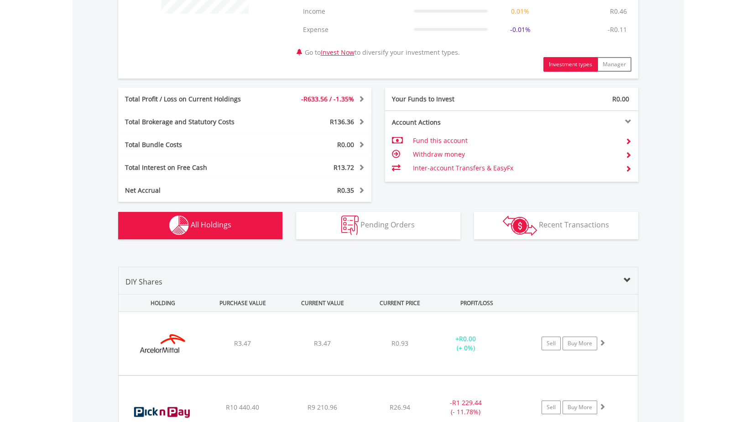
click at [341, 121] on span "R136.36" at bounding box center [342, 121] width 24 height 9
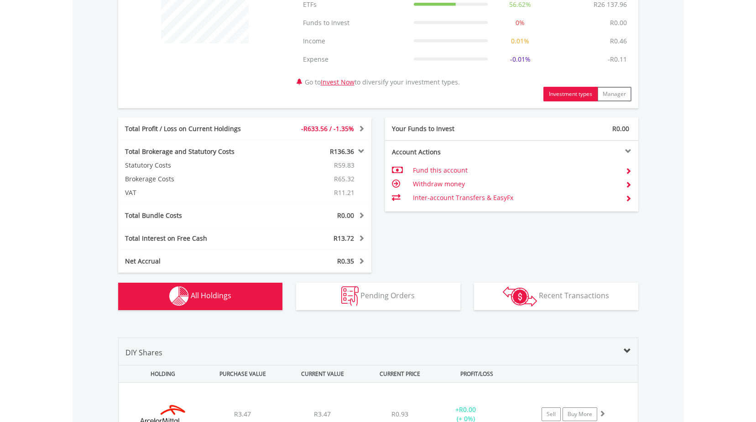
scroll to position [383, 0]
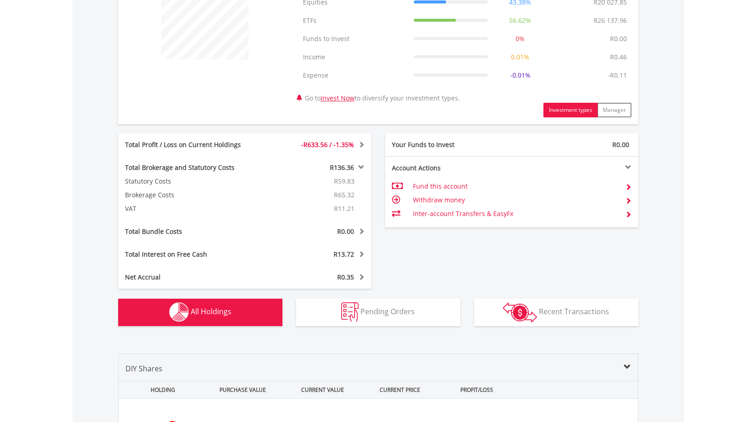
click at [346, 145] on span "-R633.56 / -1.35%" at bounding box center [327, 144] width 53 height 9
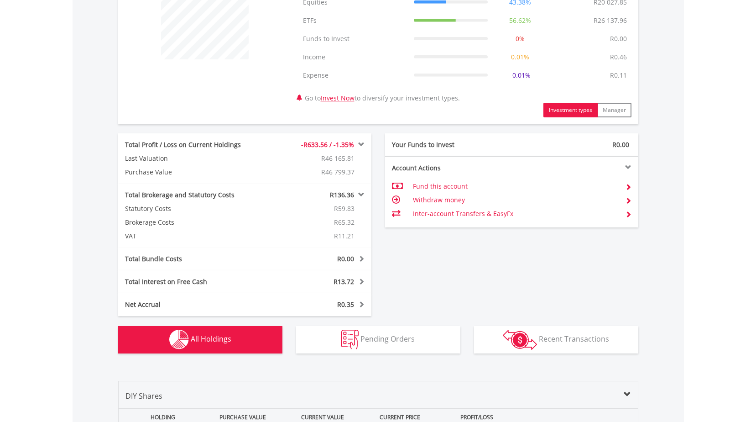
click at [343, 304] on span "R0.35" at bounding box center [345, 304] width 17 height 9
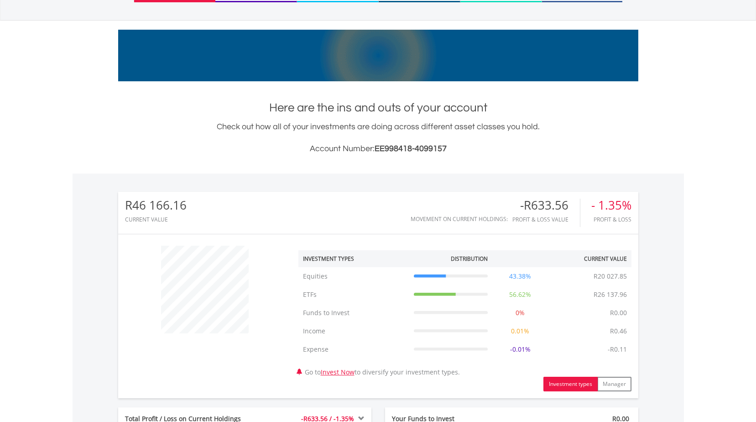
scroll to position [0, 0]
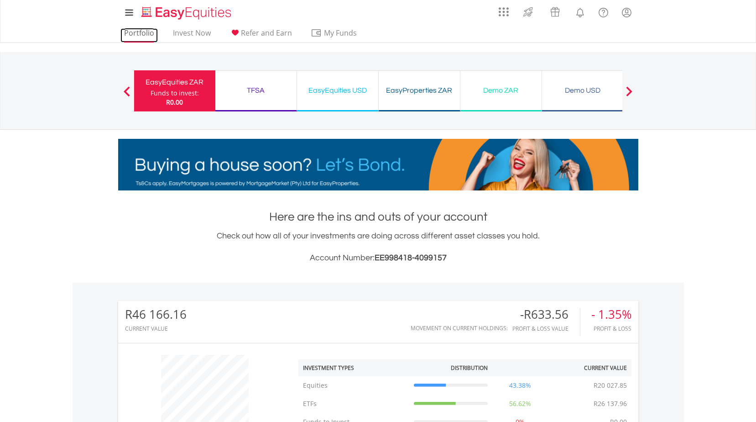
click at [146, 32] on link "Portfolio" at bounding box center [138, 35] width 37 height 14
